Goal: Check status

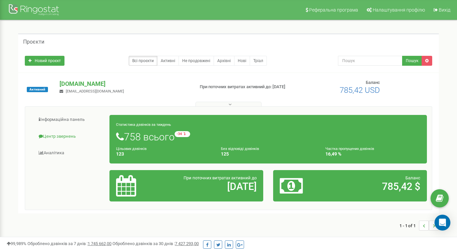
click at [57, 137] on link "Центр звернень" at bounding box center [70, 136] width 80 height 16
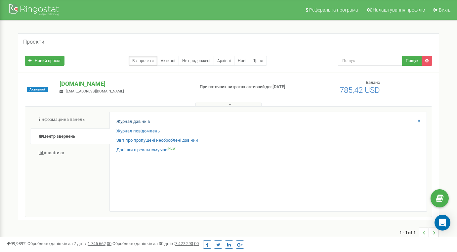
click at [132, 122] on link "Журнал дзвінків" at bounding box center [132, 122] width 33 height 6
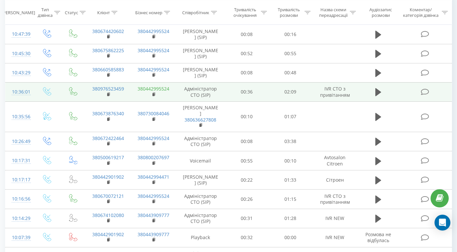
scroll to position [76, 0]
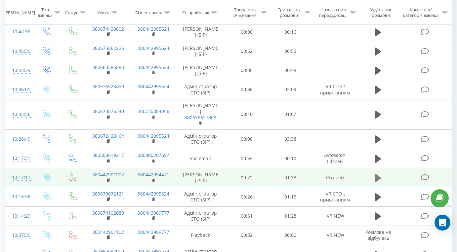
click at [378, 177] on icon at bounding box center [378, 178] width 6 height 8
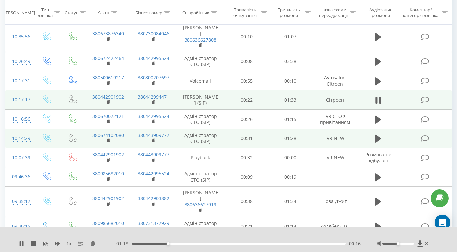
scroll to position [157, 0]
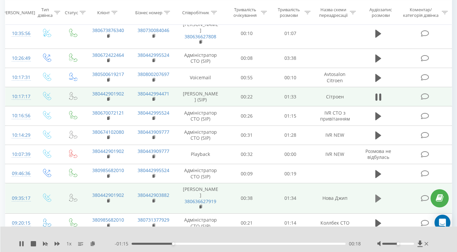
click at [376, 195] on icon at bounding box center [378, 199] width 6 height 8
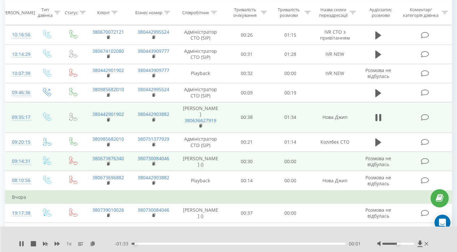
scroll to position [239, 0]
